Goal: Task Accomplishment & Management: Manage account settings

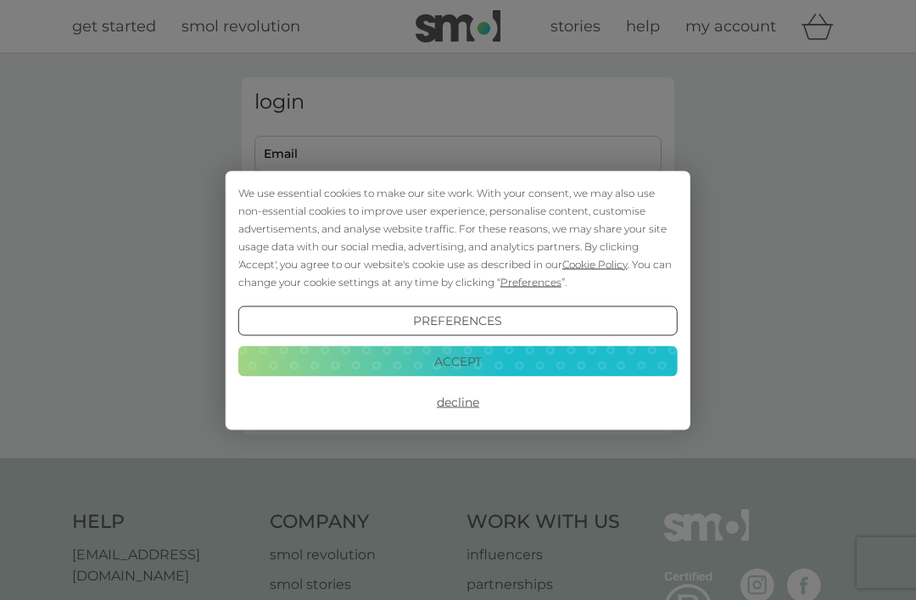
click at [567, 359] on button "Accept" at bounding box center [457, 361] width 439 height 31
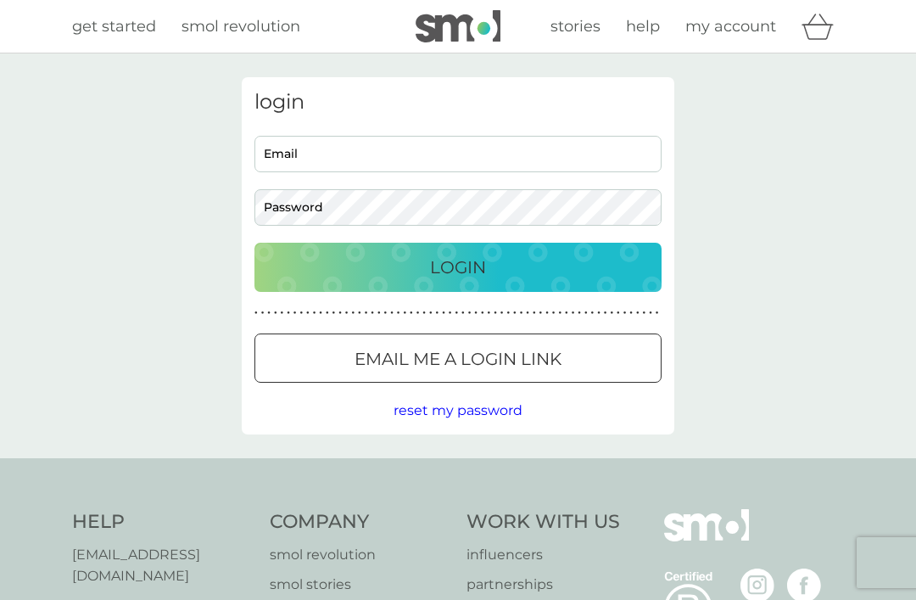
click at [625, 276] on div "Login" at bounding box center [457, 267] width 373 height 27
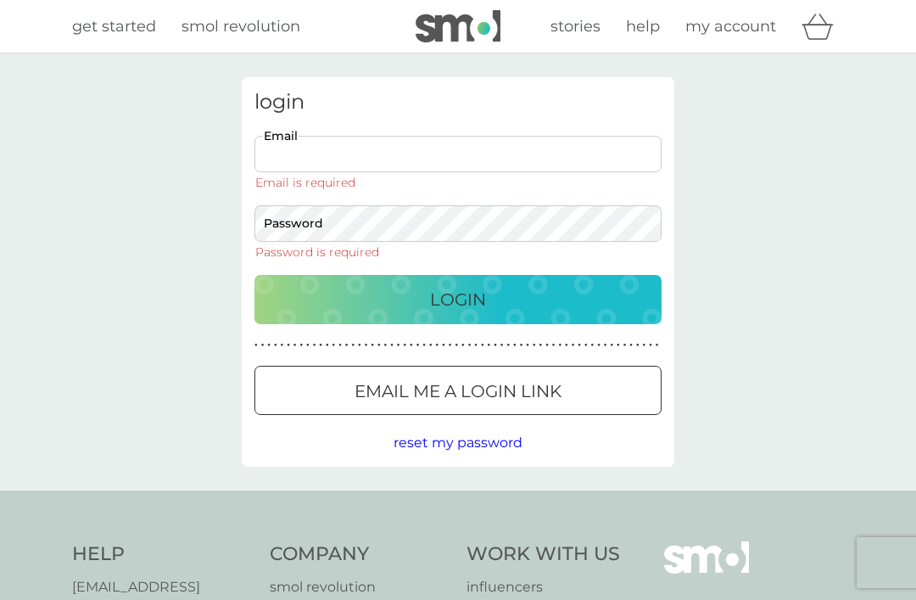
type input "[PERSON_NAME][EMAIL_ADDRESS][DOMAIN_NAME]"
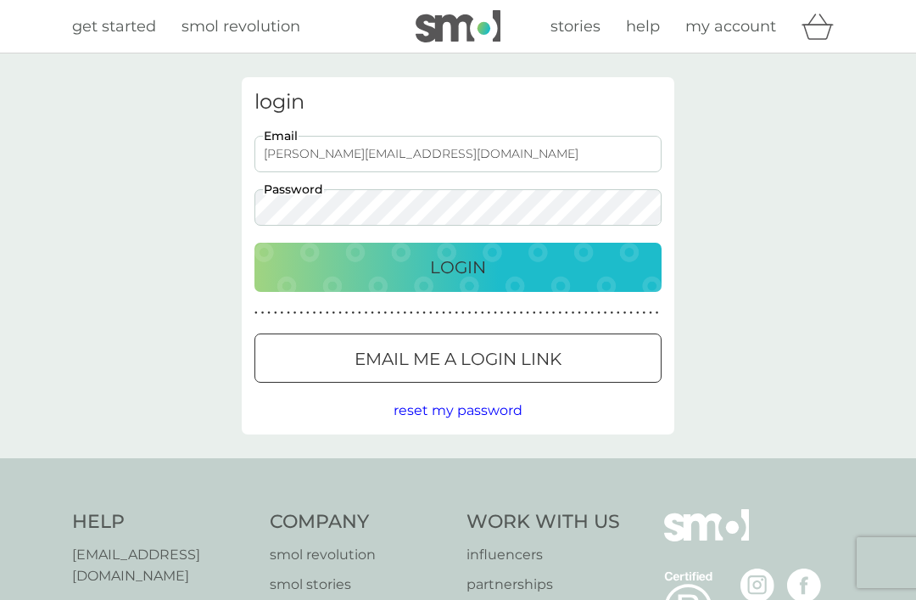
click at [458, 266] on button "Login" at bounding box center [457, 267] width 407 height 49
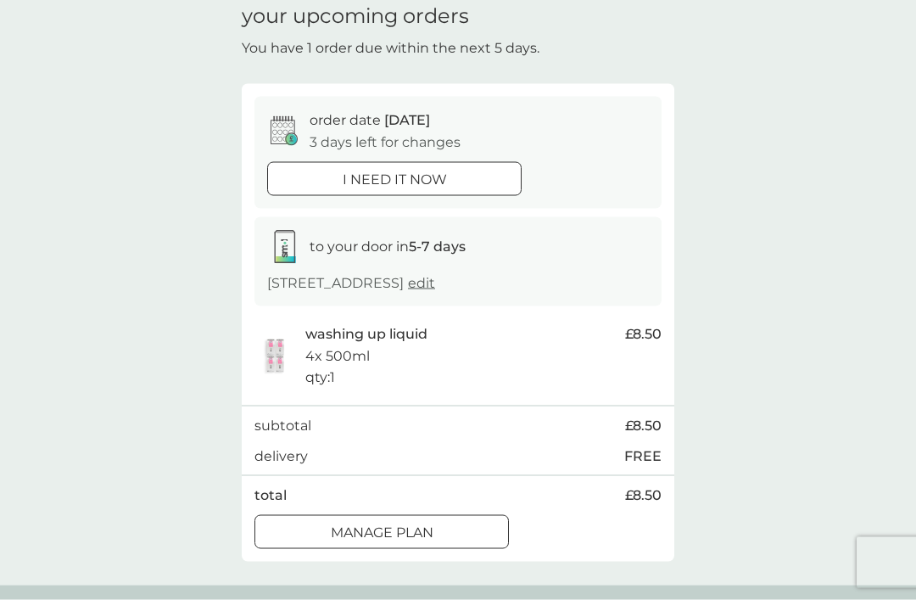
scroll to position [75, 0]
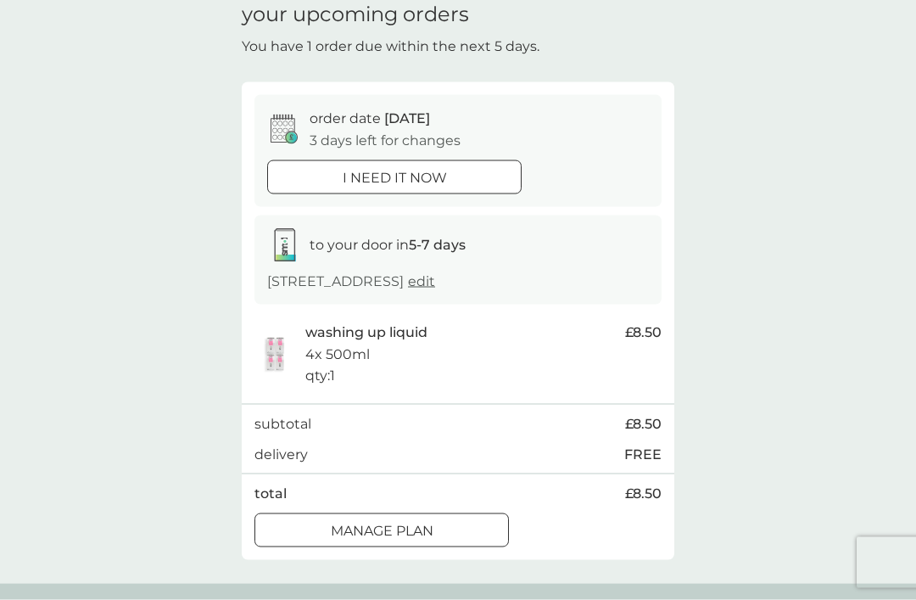
click at [410, 521] on div at bounding box center [381, 530] width 61 height 18
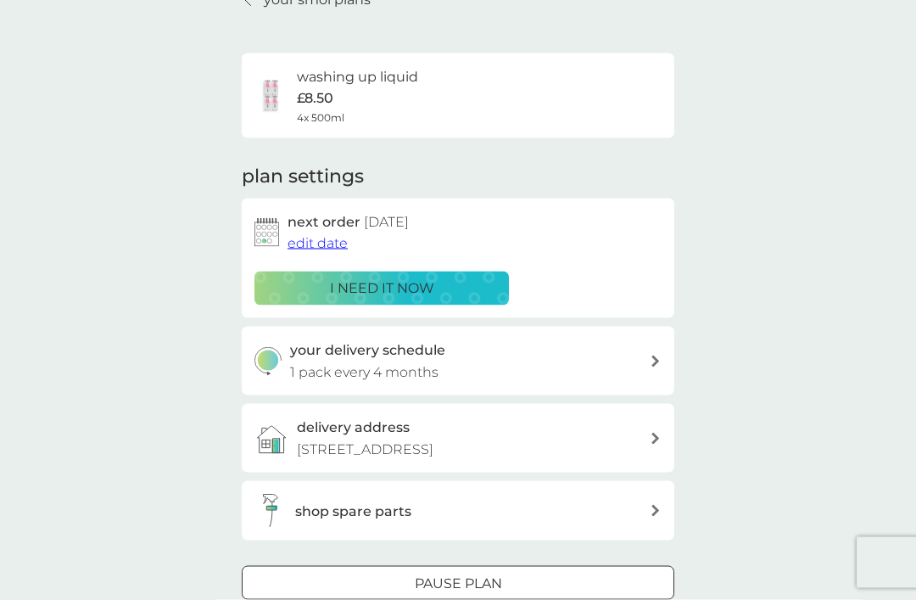
scroll to position [89, 0]
click at [434, 576] on div at bounding box center [437, 581] width 14 height 14
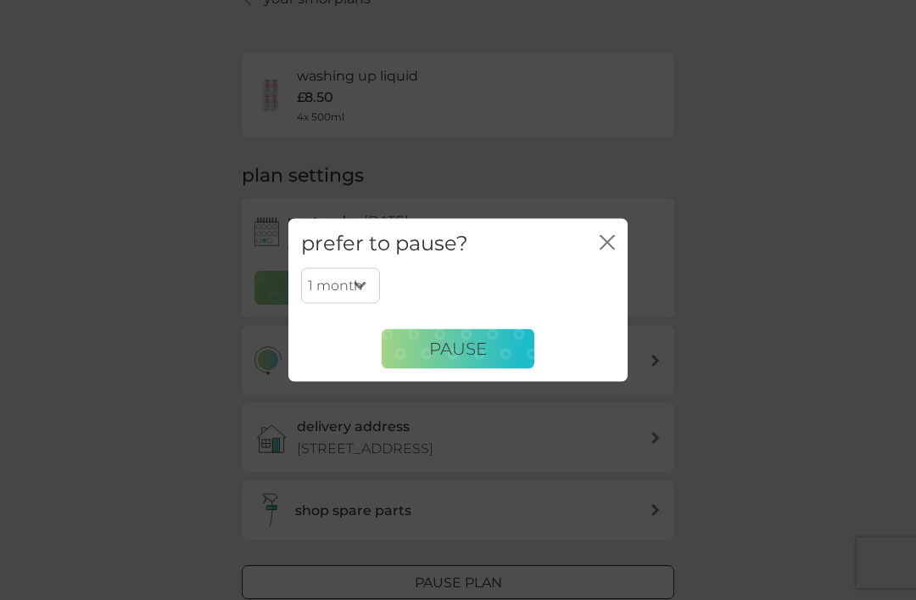
click at [366, 304] on select "1 month 2 months 3 months 4 months 5 months 6 months" at bounding box center [340, 286] width 79 height 36
select select "2"
click at [471, 359] on span "Pause" at bounding box center [458, 348] width 58 height 20
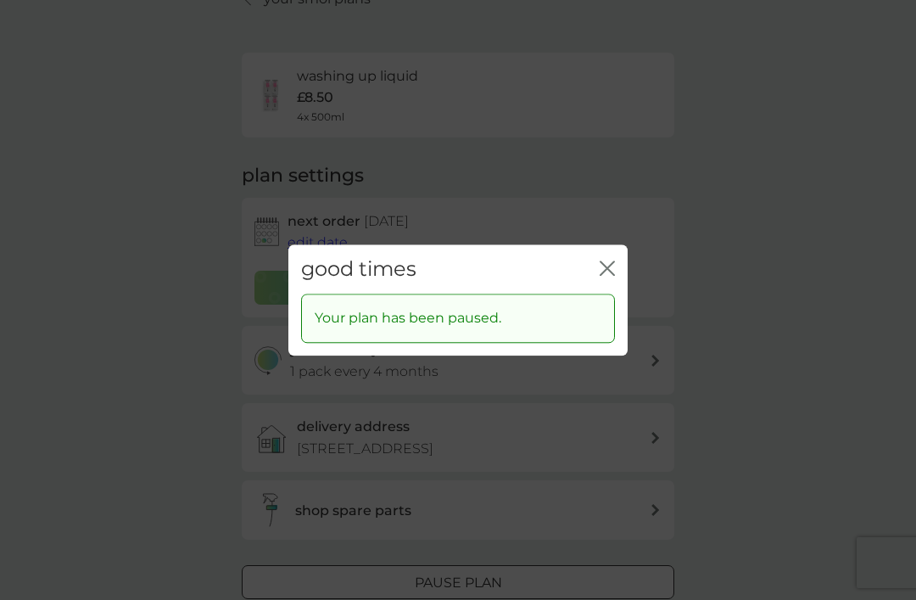
click at [613, 276] on icon "close" at bounding box center [607, 267] width 15 height 15
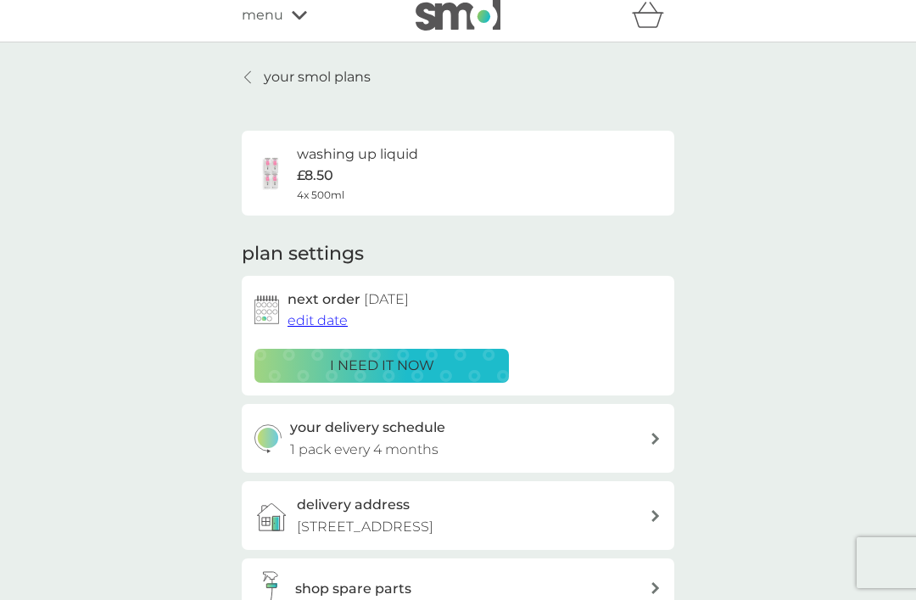
scroll to position [10, 0]
click at [258, 77] on link "your smol plans" at bounding box center [306, 78] width 129 height 22
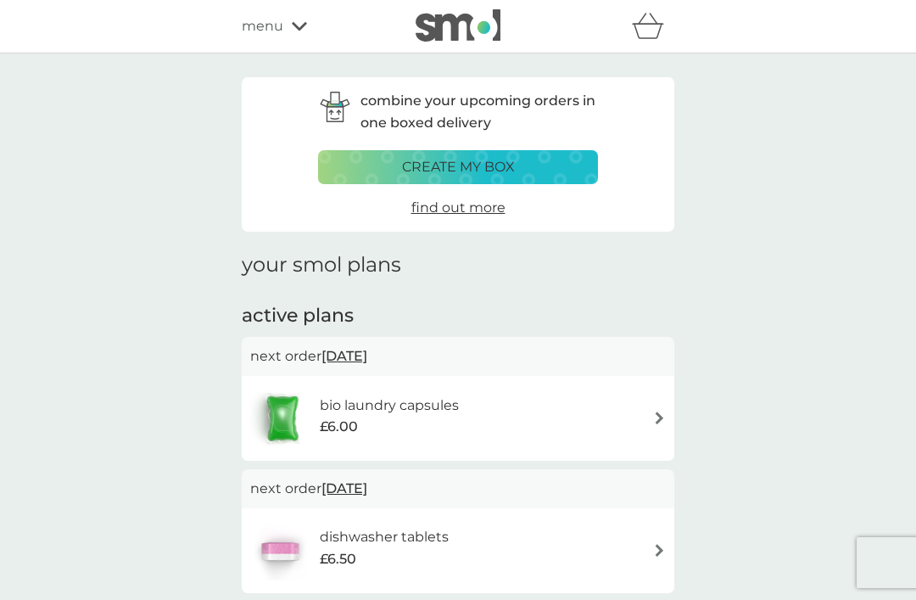
click at [290, 20] on div "menu" at bounding box center [314, 26] width 144 height 22
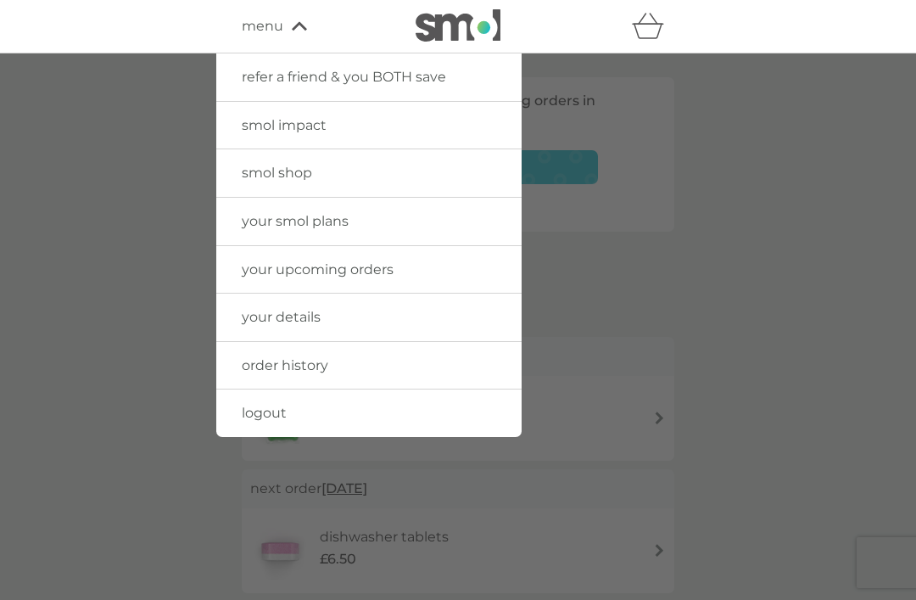
click at [482, 267] on link "your upcoming orders" at bounding box center [368, 269] width 305 height 47
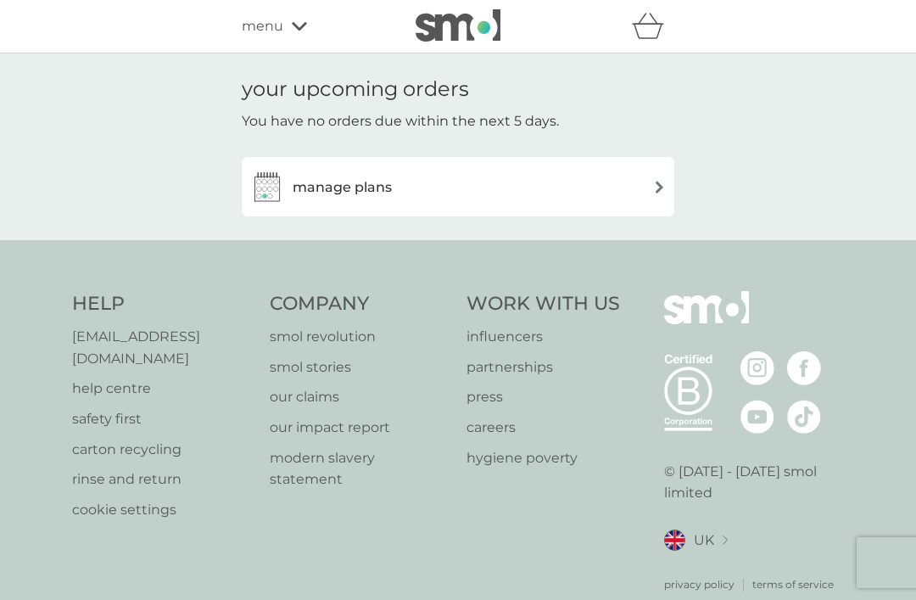
click at [664, 175] on div "manage plans" at bounding box center [457, 187] width 415 height 34
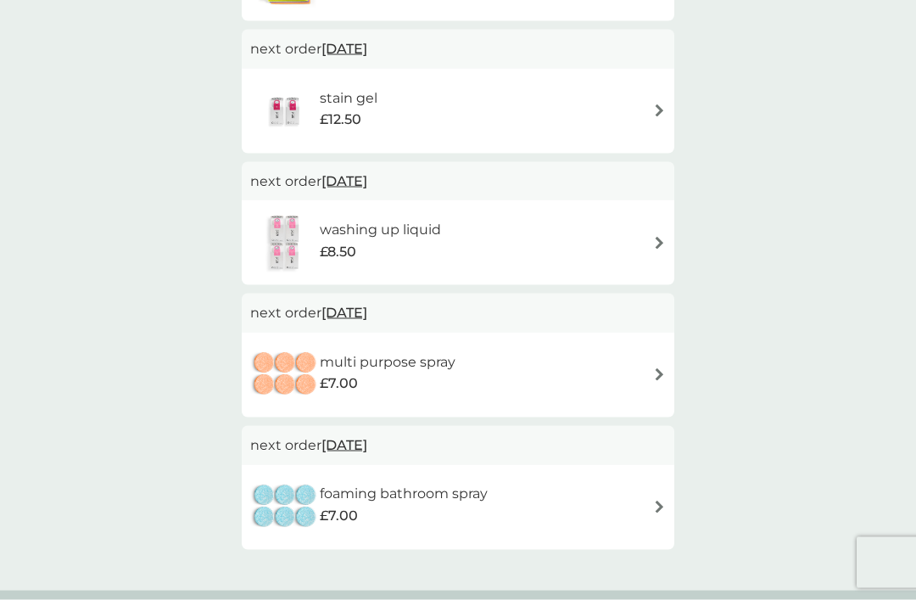
scroll to position [705, 0]
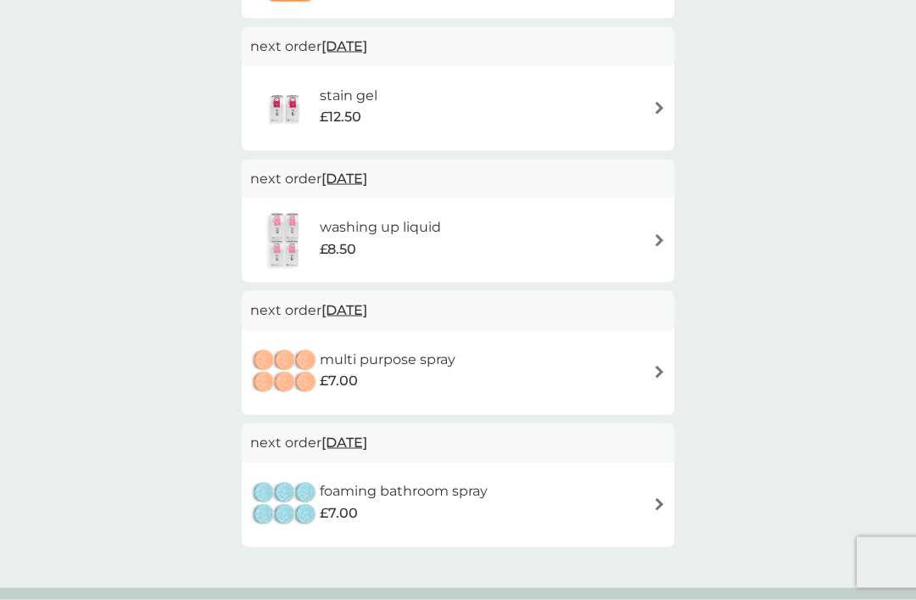
click at [650, 361] on div "multi purpose spray £7.00" at bounding box center [457, 372] width 415 height 59
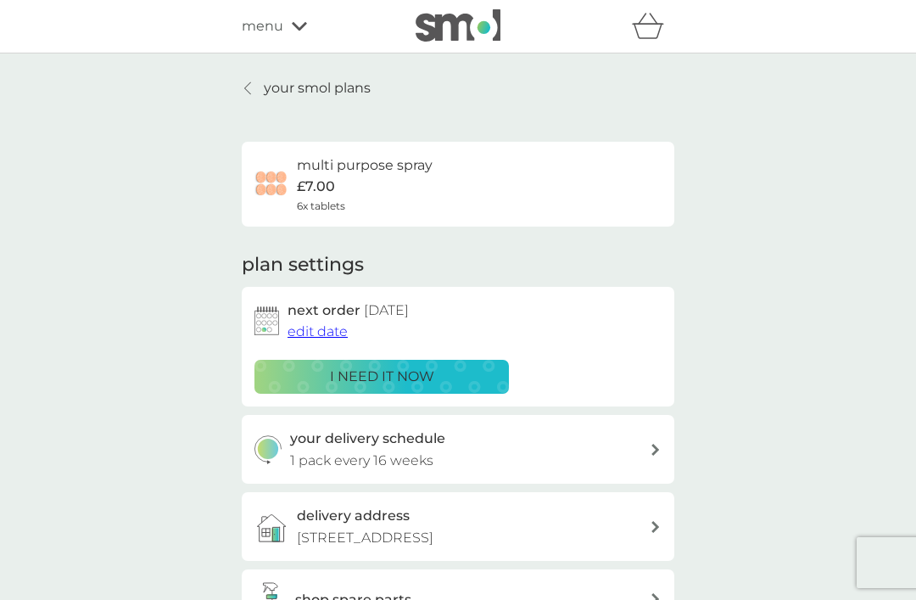
click at [264, 92] on p "your smol plans" at bounding box center [317, 88] width 107 height 22
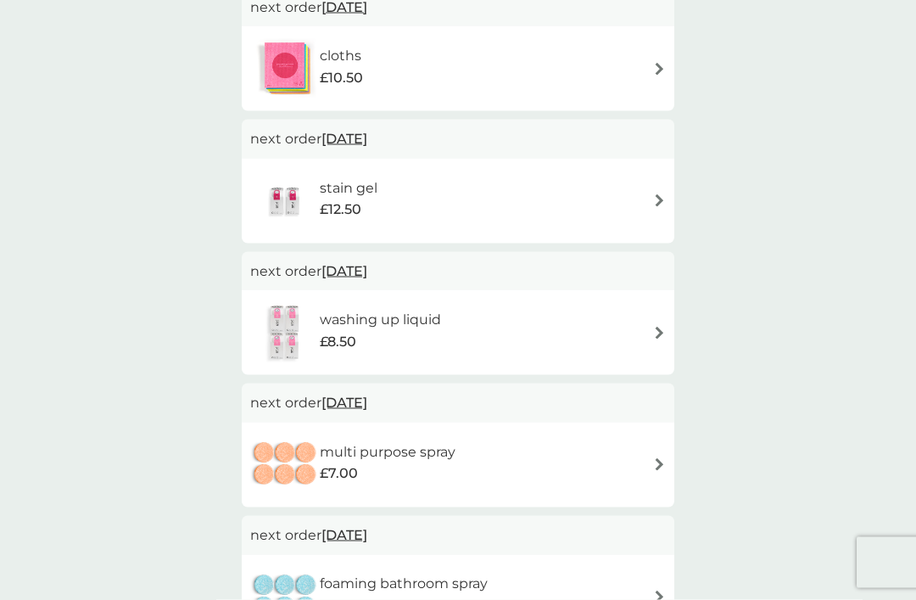
scroll to position [616, 0]
